Goal: Check status: Check status

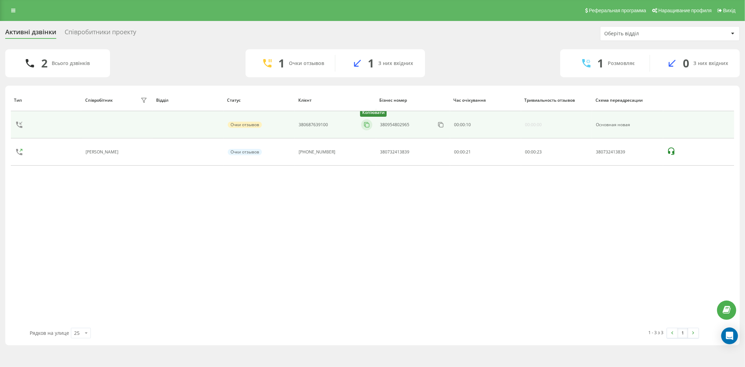
click at [364, 126] on icon at bounding box center [366, 124] width 7 height 7
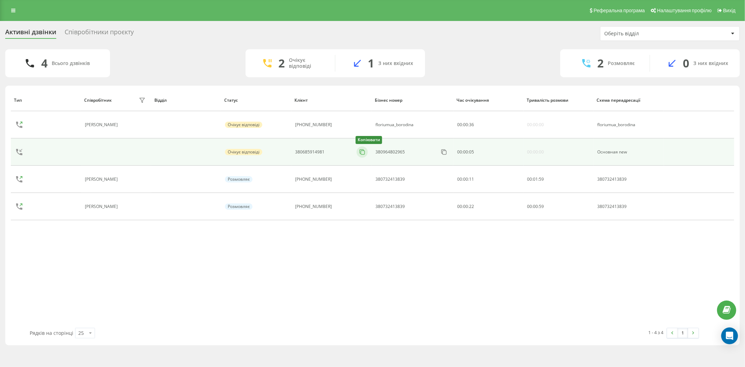
click at [359, 153] on icon at bounding box center [362, 151] width 7 height 7
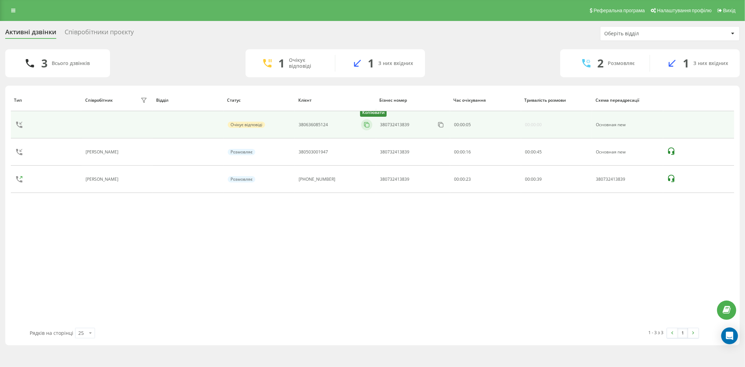
click at [367, 125] on icon at bounding box center [366, 124] width 7 height 7
click at [365, 126] on icon at bounding box center [366, 124] width 7 height 7
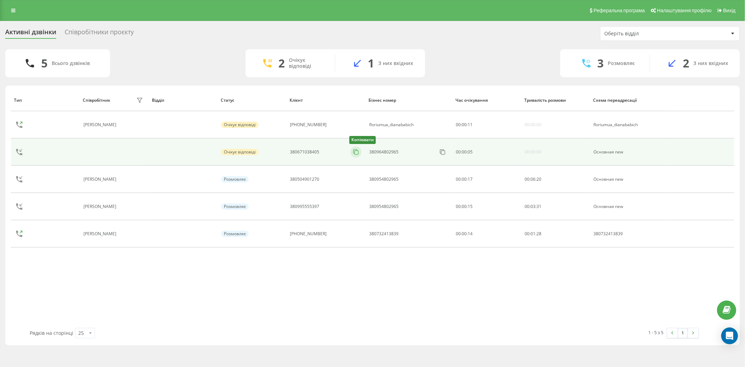
click at [352, 152] on icon at bounding box center [355, 151] width 7 height 7
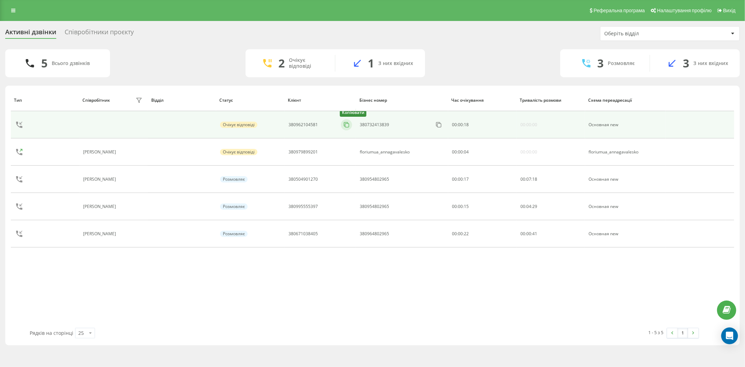
click at [348, 124] on icon at bounding box center [346, 124] width 7 height 7
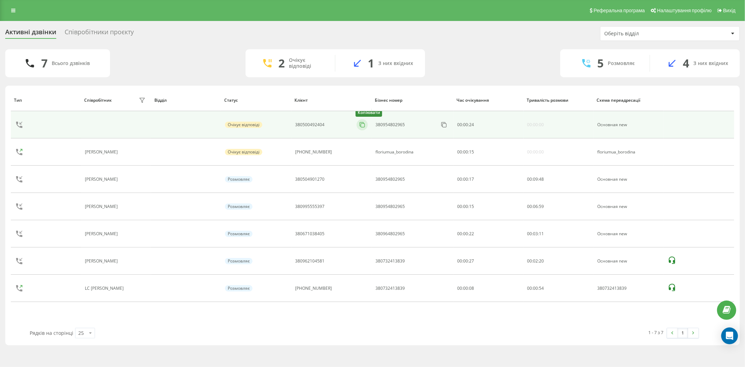
click at [359, 123] on icon at bounding box center [362, 124] width 7 height 7
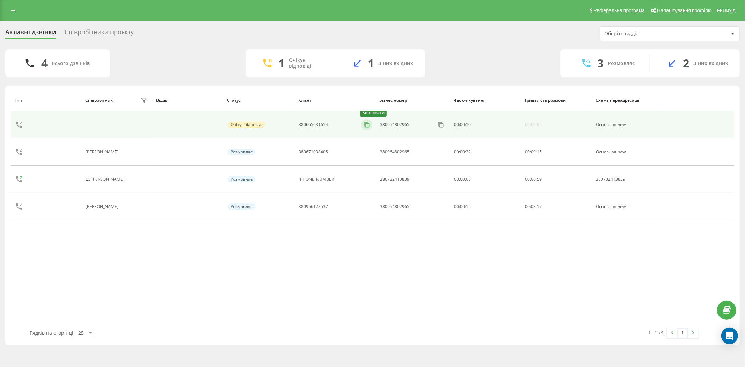
click at [364, 125] on icon at bounding box center [366, 124] width 7 height 7
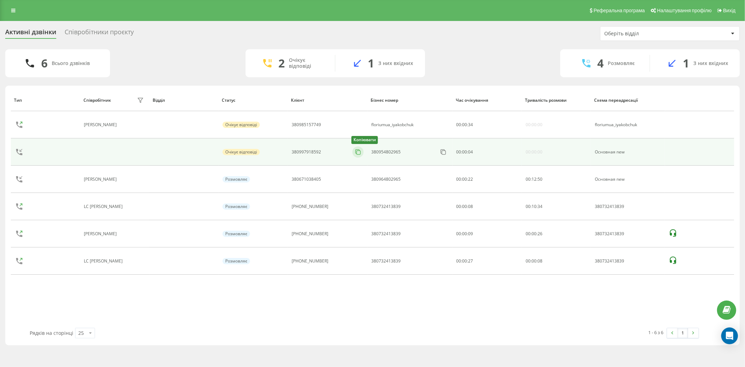
click at [356, 151] on icon at bounding box center [358, 151] width 7 height 7
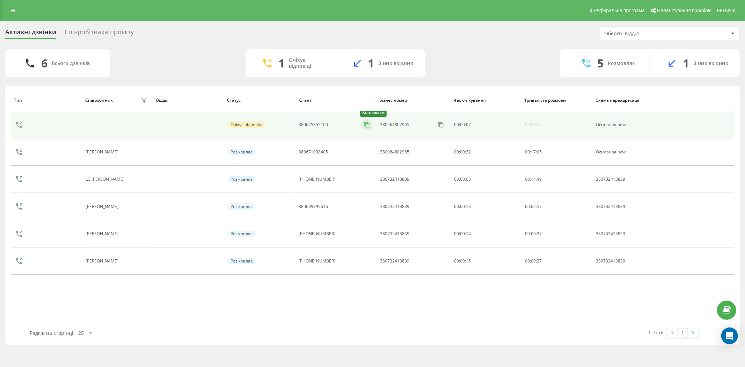
click at [364, 126] on icon at bounding box center [366, 124] width 7 height 7
click at [364, 124] on icon at bounding box center [366, 124] width 4 height 4
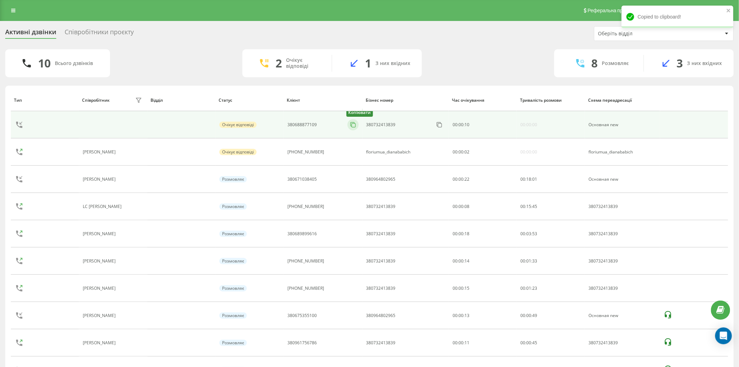
click at [350, 125] on icon at bounding box center [353, 124] width 7 height 7
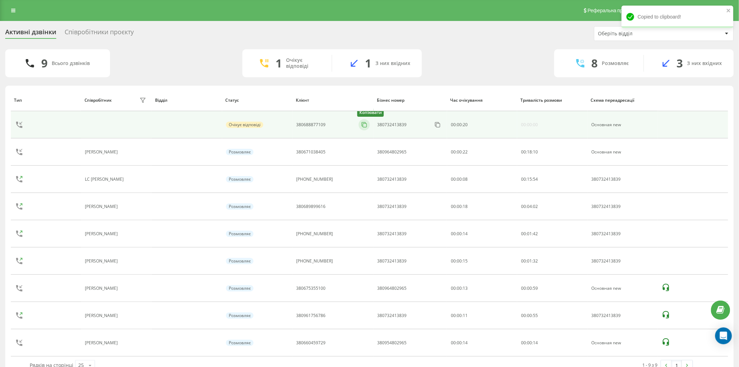
click at [361, 123] on icon at bounding box center [364, 124] width 7 height 7
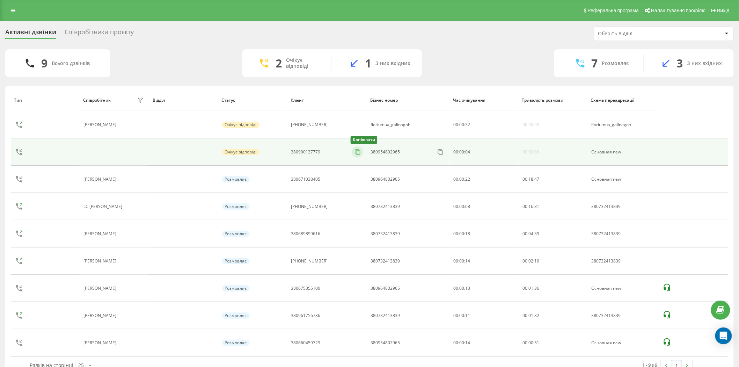
click at [354, 152] on icon at bounding box center [357, 151] width 7 height 7
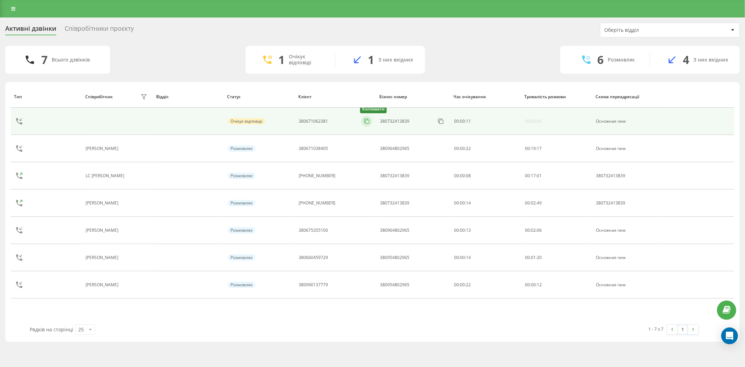
click at [367, 122] on icon at bounding box center [366, 121] width 7 height 7
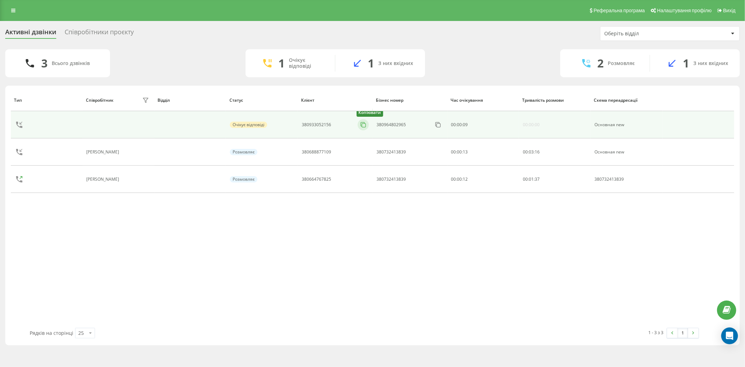
click at [363, 124] on icon at bounding box center [363, 124] width 7 height 7
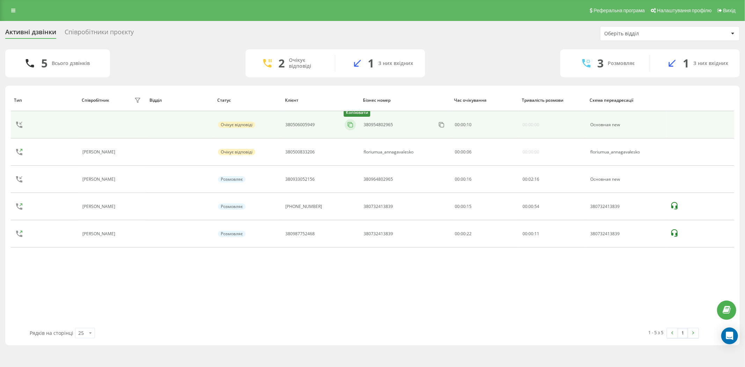
click at [347, 124] on icon at bounding box center [350, 124] width 7 height 7
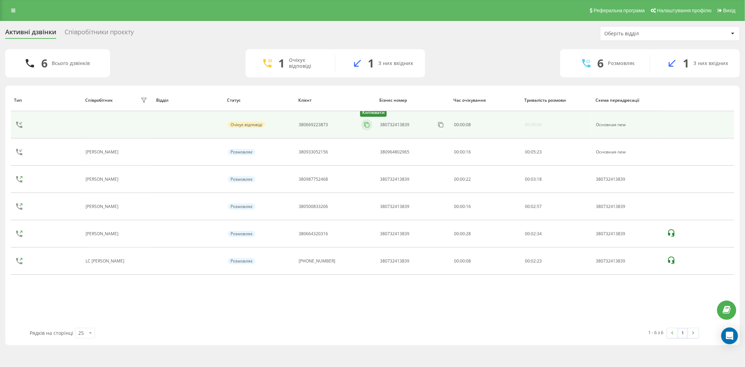
click at [364, 126] on icon at bounding box center [366, 124] width 7 height 7
click at [366, 124] on icon at bounding box center [366, 124] width 7 height 7
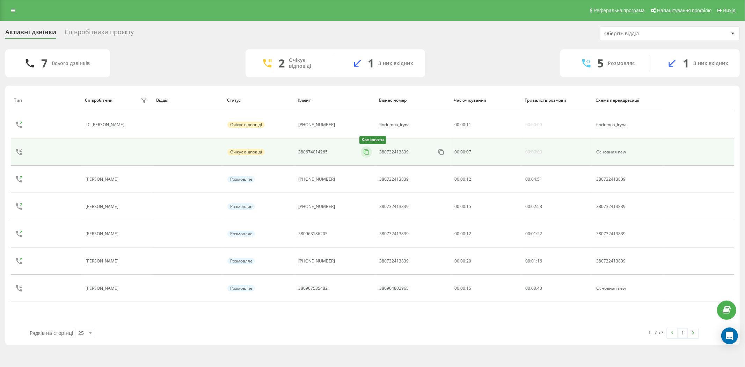
click at [365, 152] on icon at bounding box center [366, 151] width 7 height 7
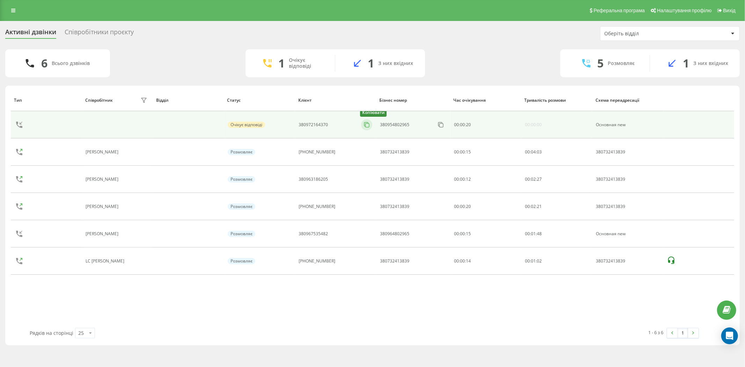
click at [364, 126] on icon at bounding box center [366, 124] width 7 height 7
click at [367, 124] on rect at bounding box center [367, 125] width 4 height 4
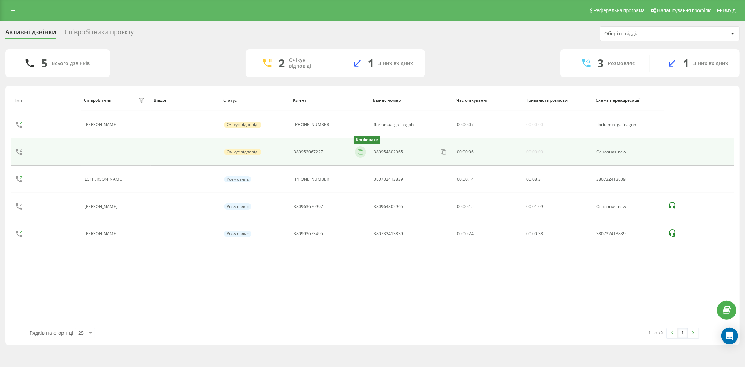
click at [359, 152] on rect at bounding box center [361, 153] width 4 height 4
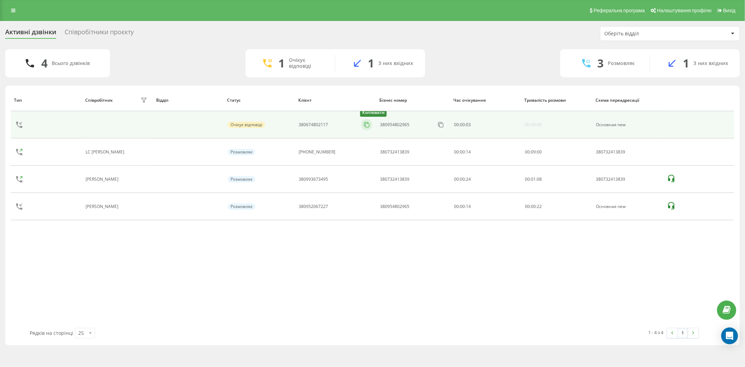
click at [363, 127] on icon at bounding box center [366, 124] width 7 height 7
click at [365, 126] on icon at bounding box center [366, 124] width 7 height 7
click at [364, 124] on icon at bounding box center [366, 124] width 4 height 4
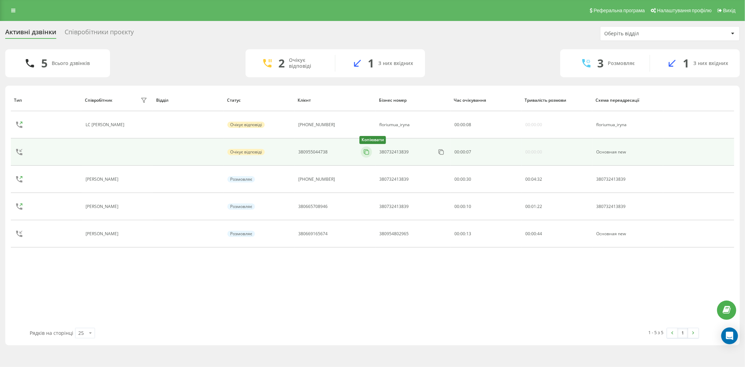
click at [364, 153] on icon at bounding box center [366, 151] width 7 height 7
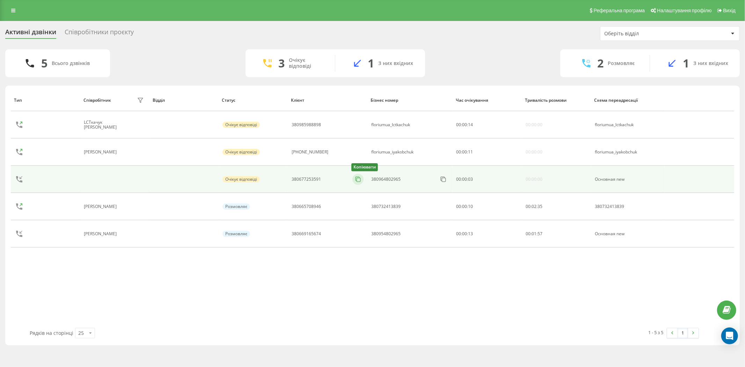
click at [355, 179] on icon at bounding box center [358, 179] width 7 height 7
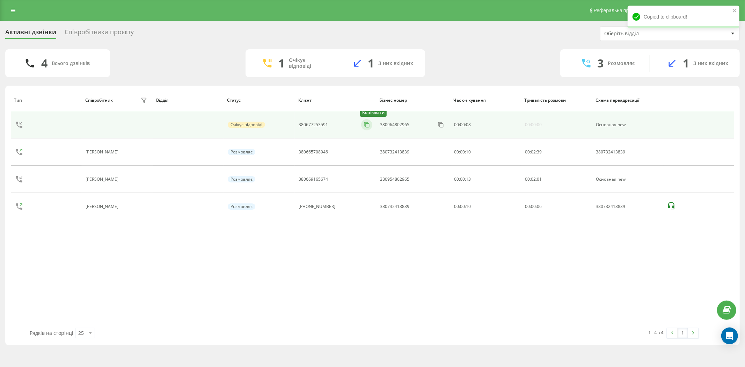
click at [368, 127] on icon at bounding box center [366, 124] width 7 height 7
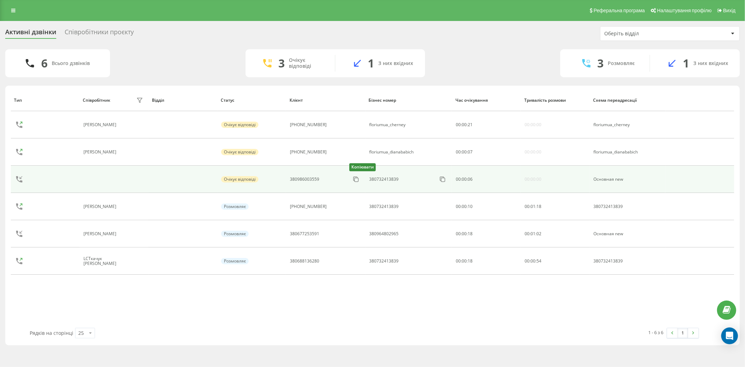
drag, startPoint x: 355, startPoint y: 180, endPoint x: 359, endPoint y: 189, distance: 9.5
click at [0, 0] on icon at bounding box center [0, 0] width 0 height 0
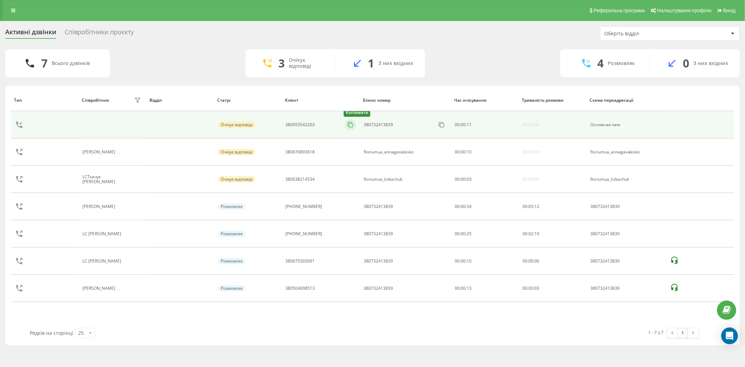
click at [348, 122] on icon at bounding box center [350, 124] width 7 height 7
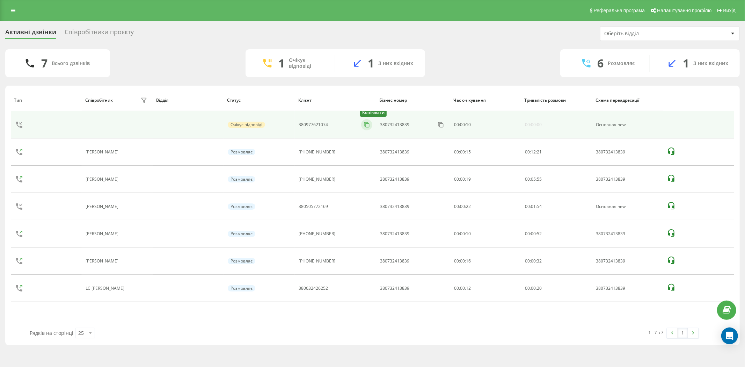
click at [363, 123] on icon at bounding box center [366, 124] width 7 height 7
click at [364, 129] on div at bounding box center [366, 124] width 11 height 11
click at [365, 127] on rect at bounding box center [367, 125] width 4 height 4
click at [365, 123] on icon at bounding box center [366, 124] width 7 height 7
click at [364, 123] on icon at bounding box center [366, 124] width 4 height 4
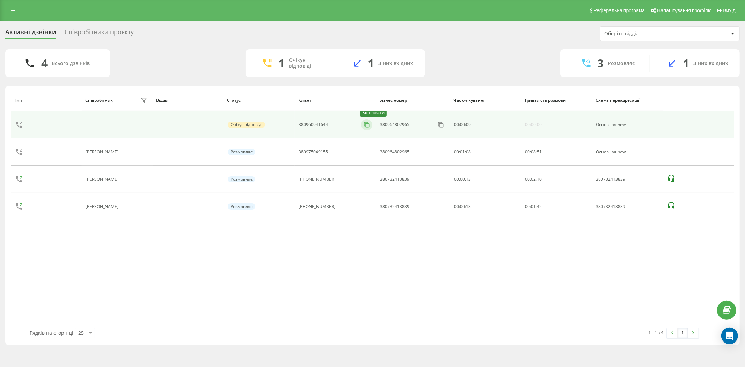
click at [365, 125] on rect at bounding box center [367, 125] width 4 height 4
click at [363, 128] on icon at bounding box center [366, 124] width 7 height 7
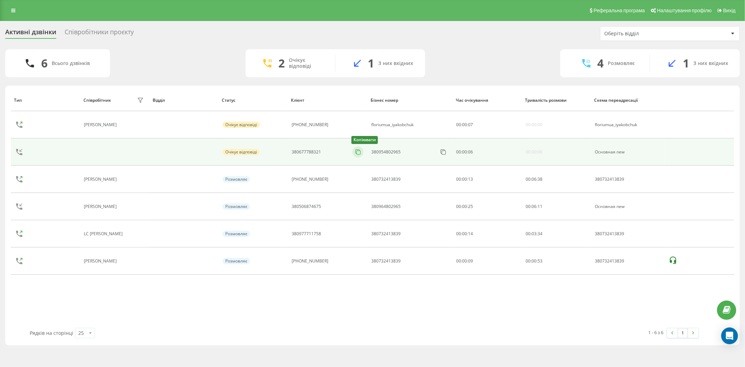
click at [355, 152] on icon at bounding box center [358, 151] width 7 height 7
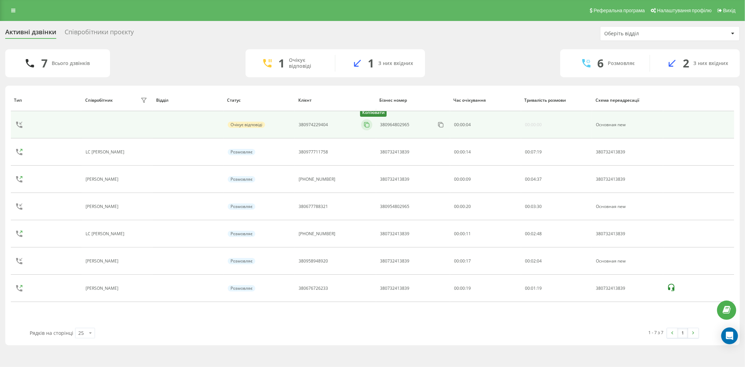
click at [365, 123] on rect at bounding box center [367, 125] width 4 height 4
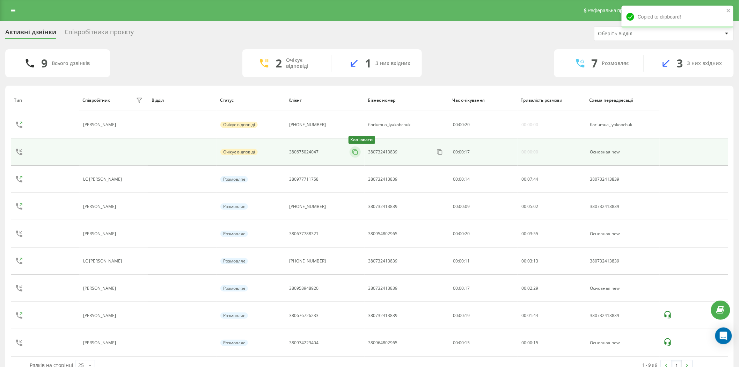
click at [353, 153] on icon at bounding box center [355, 151] width 4 height 4
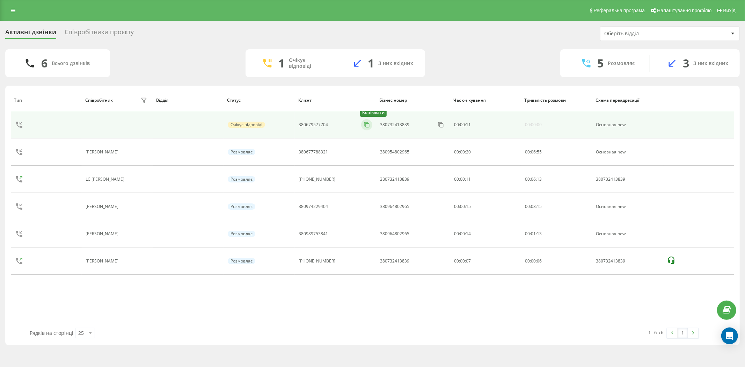
click at [368, 126] on button at bounding box center [366, 125] width 11 height 8
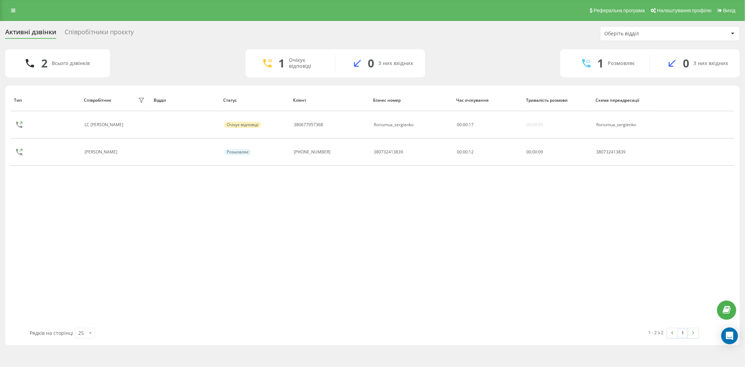
click at [523, 248] on div "Тип Співробітник фільтру Відділ Статус Клієнт Бізнес номер Час очікування Трива…" at bounding box center [372, 208] width 723 height 239
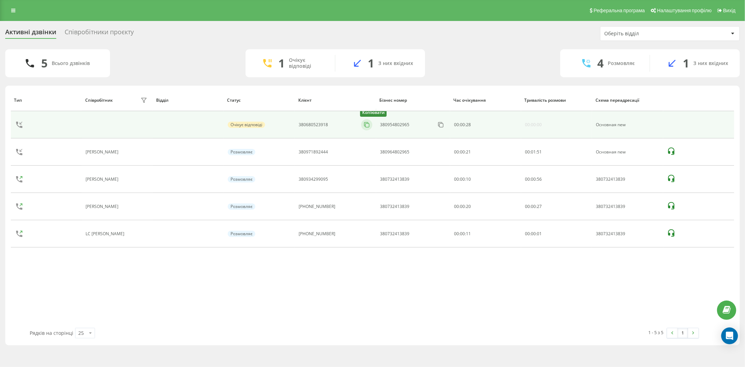
click at [364, 126] on icon at bounding box center [366, 124] width 7 height 7
click at [364, 126] on icon at bounding box center [366, 124] width 4 height 4
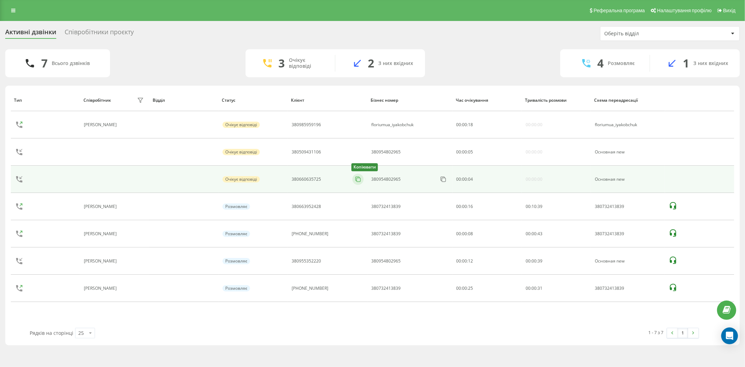
click at [356, 179] on icon at bounding box center [358, 179] width 4 height 4
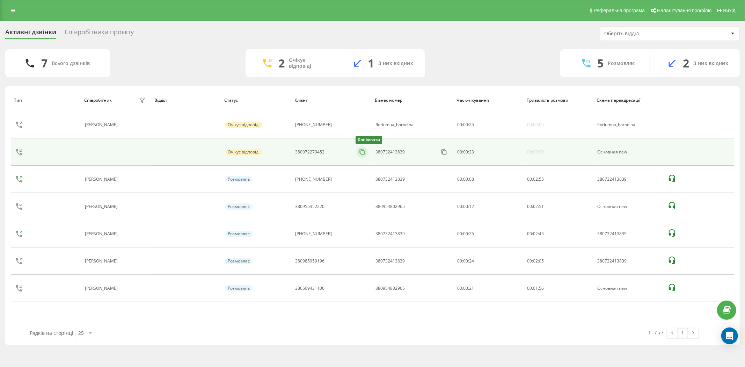
click at [360, 153] on icon at bounding box center [362, 151] width 4 height 4
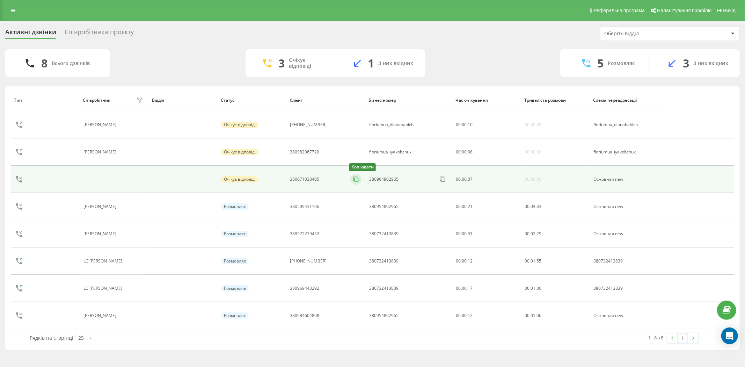
click at [354, 179] on icon at bounding box center [355, 179] width 7 height 7
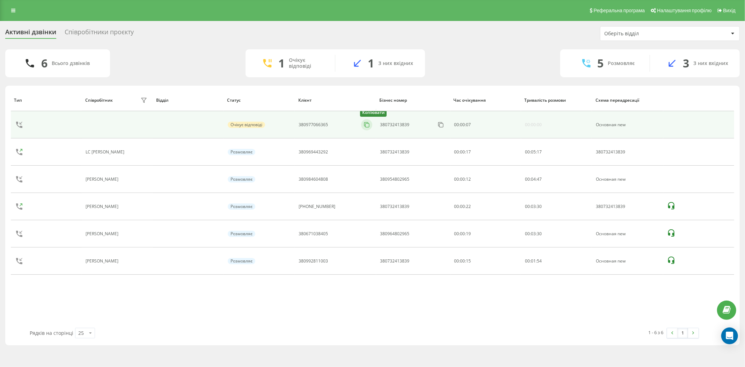
click at [363, 126] on icon at bounding box center [366, 124] width 7 height 7
click at [366, 123] on icon at bounding box center [366, 124] width 4 height 4
